Goal: Task Accomplishment & Management: Manage account settings

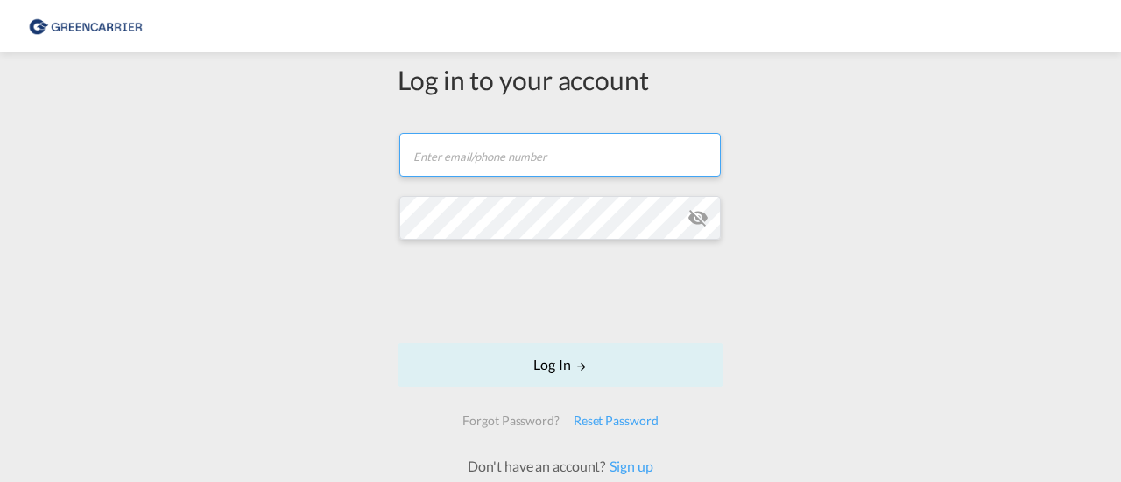
click at [476, 160] on input "text" at bounding box center [559, 155] width 321 height 44
paste input "[EMAIL_ADDRESS][DOMAIN_NAME]"
type input "[EMAIL_ADDRESS][DOMAIN_NAME]"
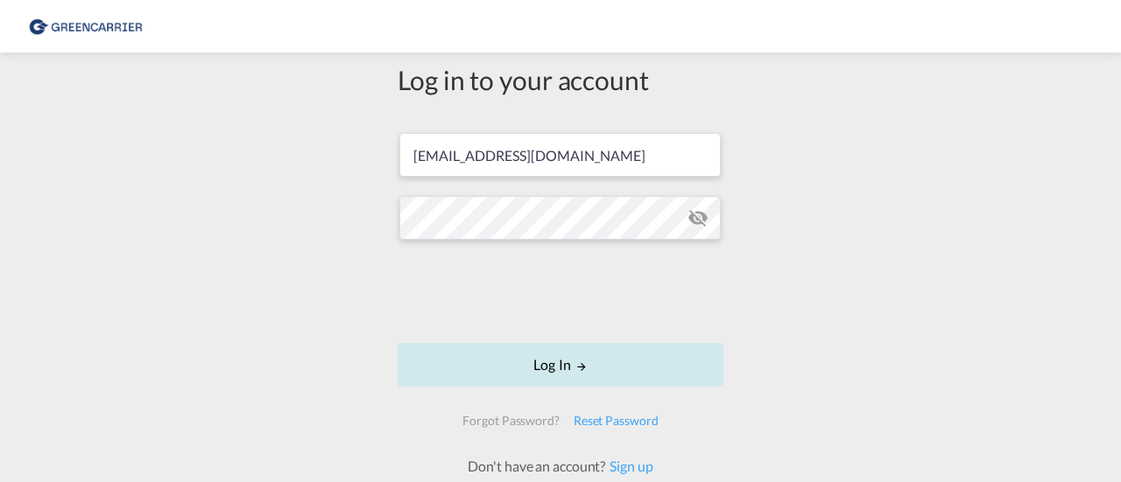
click at [604, 366] on button "Log In" at bounding box center [560, 365] width 326 height 44
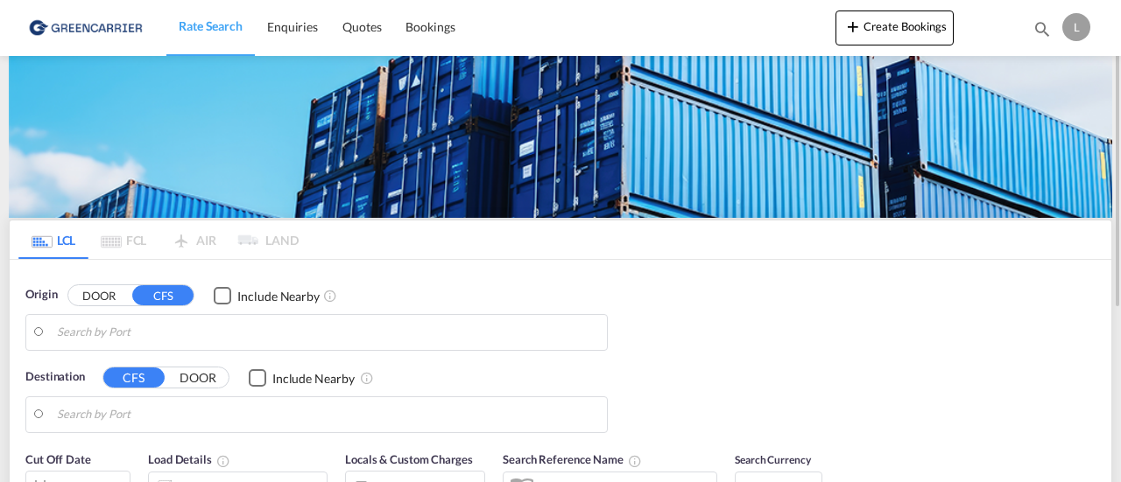
click at [572, 261] on div "Origin DOOR CFS Include Nearby Destination CFS DOOR Include Nearby" at bounding box center [560, 351] width 1101 height 182
click at [1073, 33] on div "L" at bounding box center [1076, 27] width 28 height 28
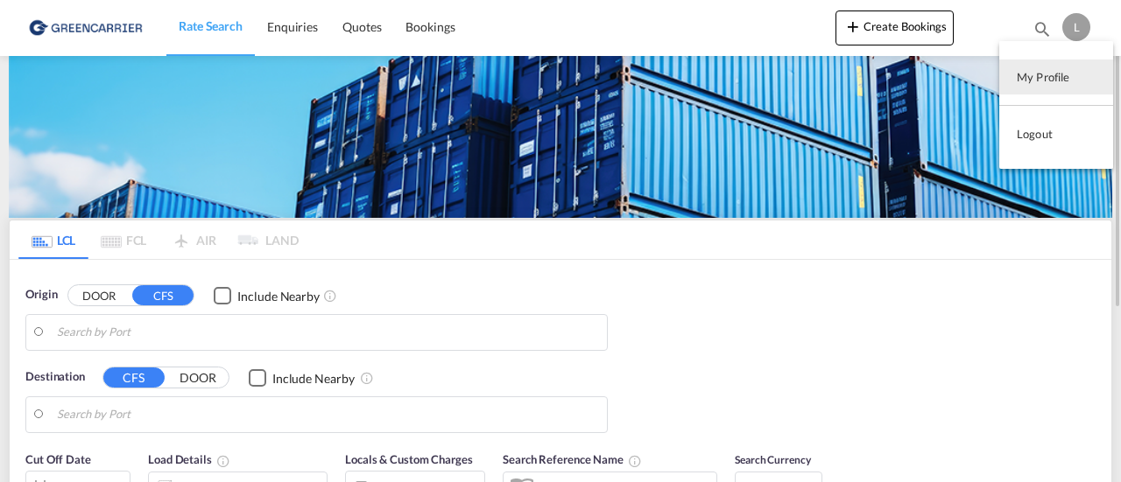
click at [1032, 75] on button "My Profile" at bounding box center [1056, 77] width 114 height 35
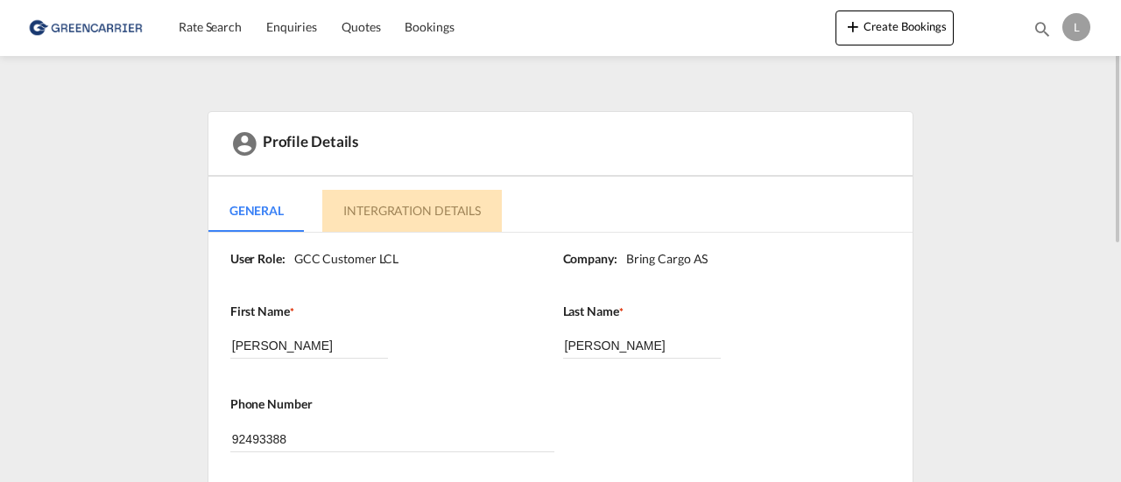
click at [422, 200] on md-tab-item "Intergration Details" at bounding box center [411, 211] width 179 height 42
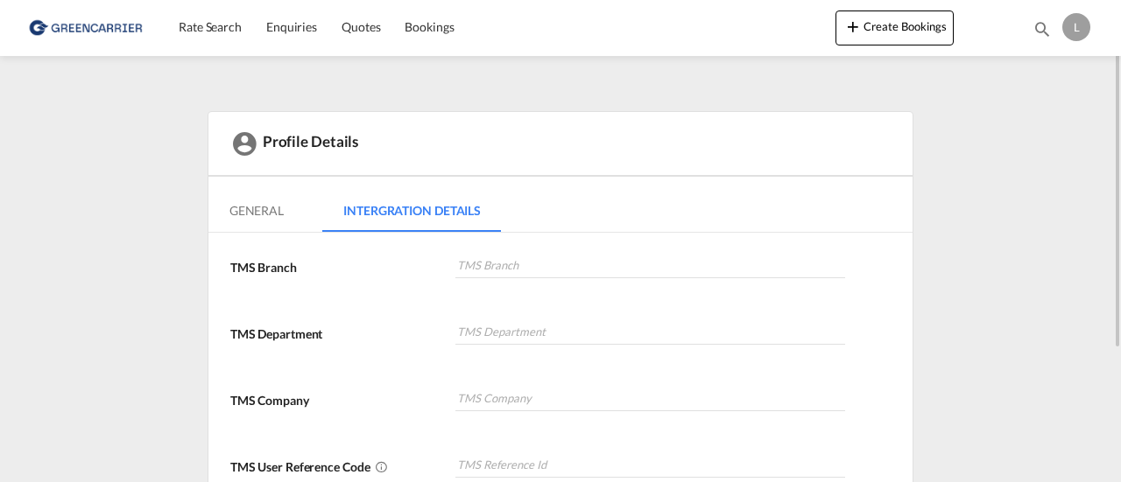
click at [1072, 24] on div "L" at bounding box center [1076, 27] width 28 height 28
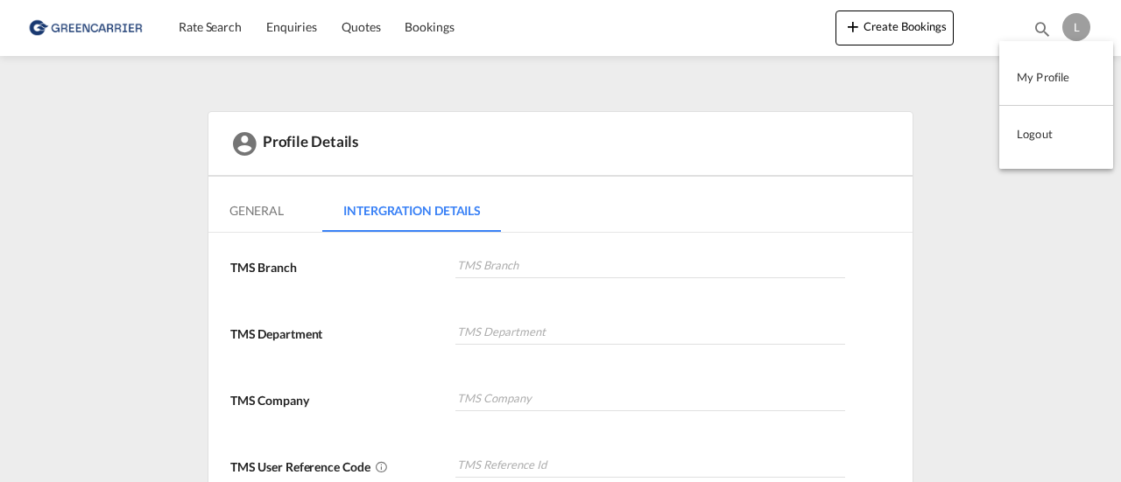
click at [1031, 78] on button "My Profile" at bounding box center [1056, 77] width 114 height 35
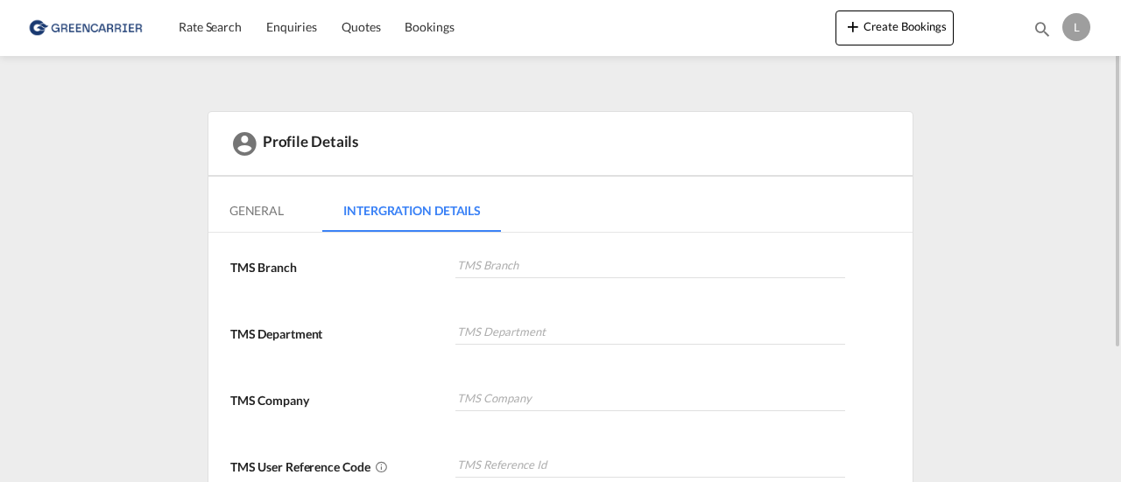
click at [107, 32] on img at bounding box center [85, 27] width 118 height 39
click at [48, 29] on img at bounding box center [85, 27] width 118 height 39
